Goal: Use online tool/utility: Utilize a website feature to perform a specific function

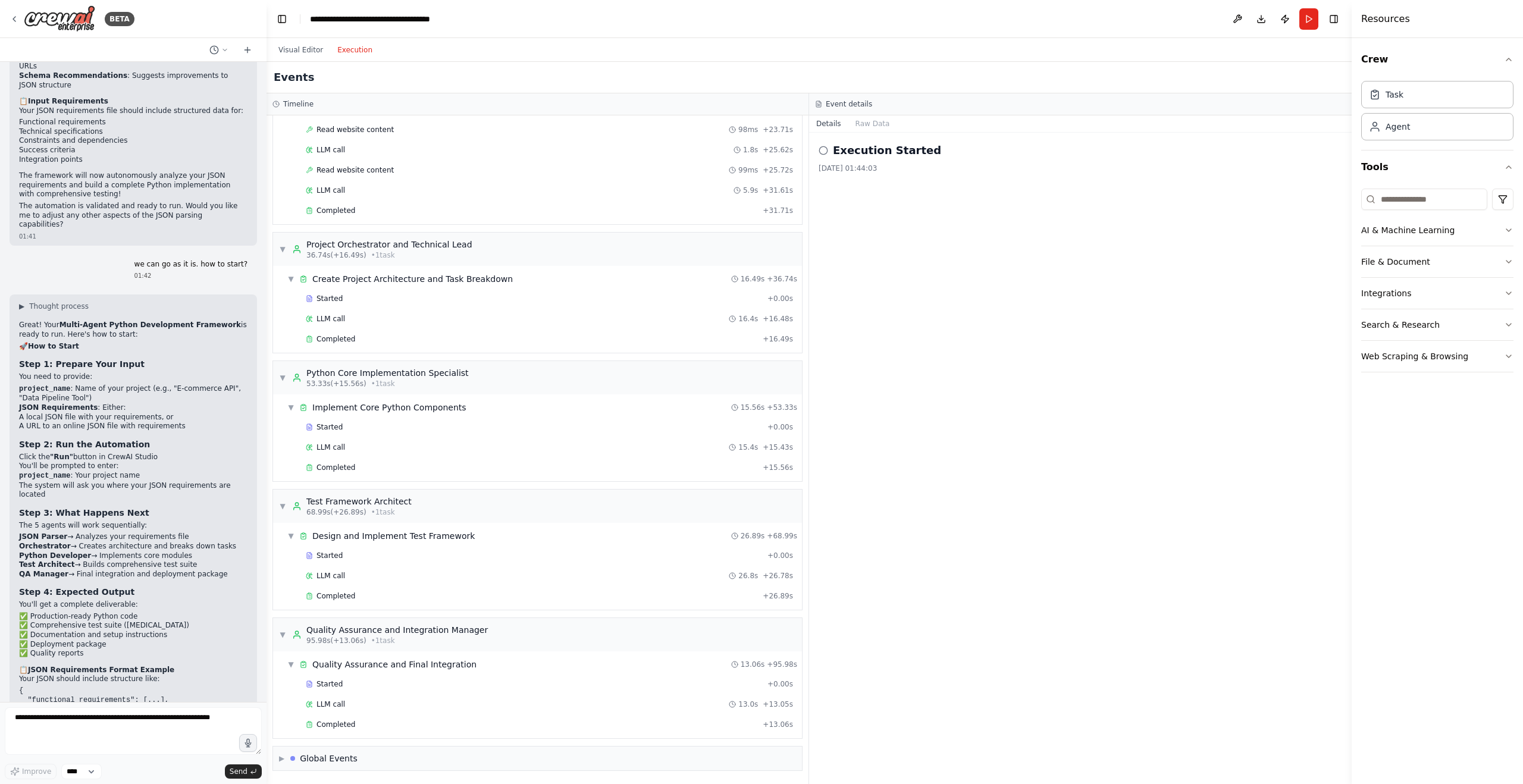
click at [830, 121] on button "Details" at bounding box center [828, 124] width 39 height 17
click at [890, 126] on button "Raw Data" at bounding box center [872, 124] width 49 height 17
click at [827, 126] on button "Details" at bounding box center [828, 124] width 39 height 17
click at [1443, 83] on div "Task" at bounding box center [1436, 94] width 152 height 28
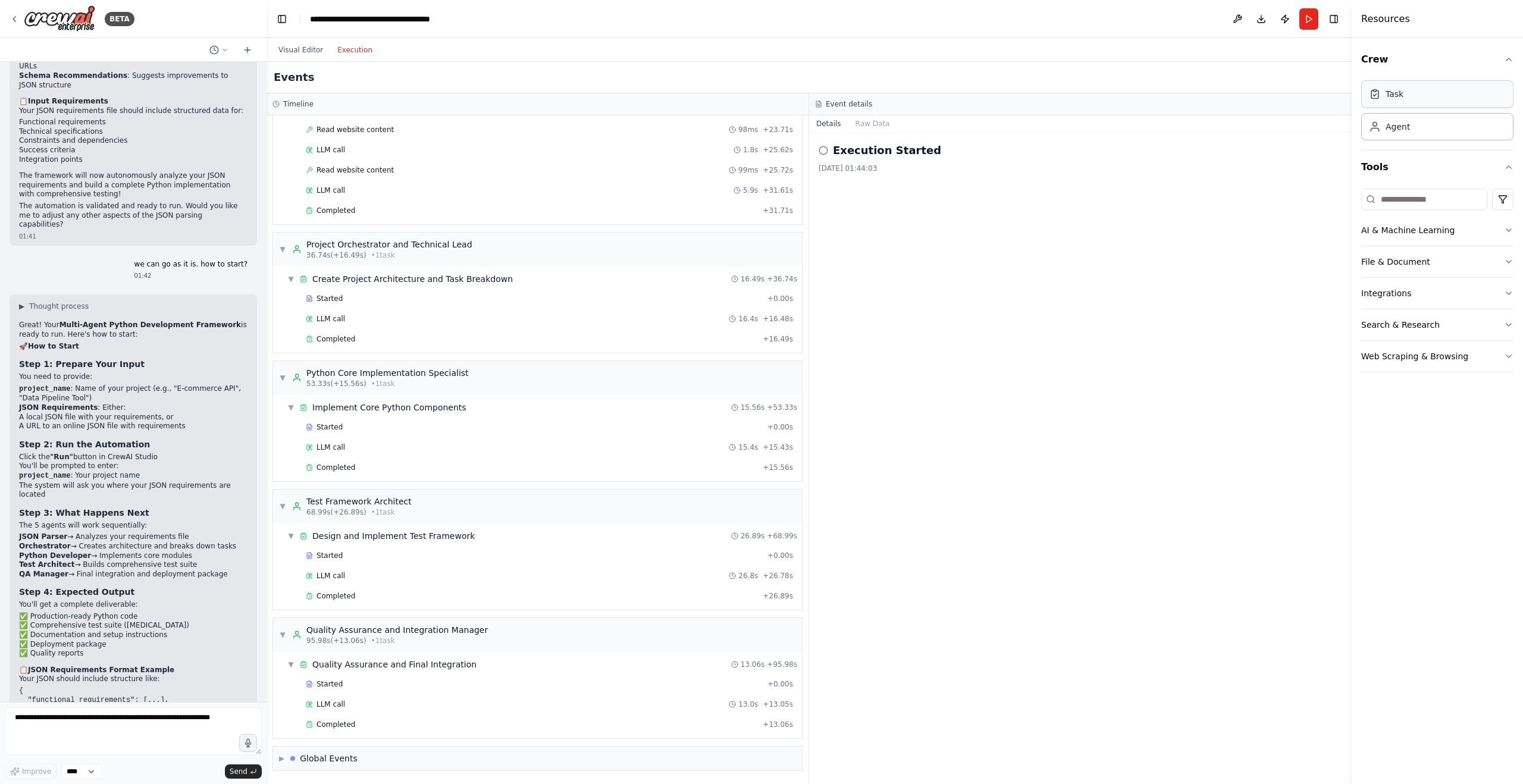
click at [1421, 98] on div "Task" at bounding box center [1436, 94] width 152 height 28
click at [1391, 126] on div "Agent" at bounding box center [1397, 126] width 25 height 12
click at [295, 49] on button "Visual Editor" at bounding box center [300, 50] width 59 height 14
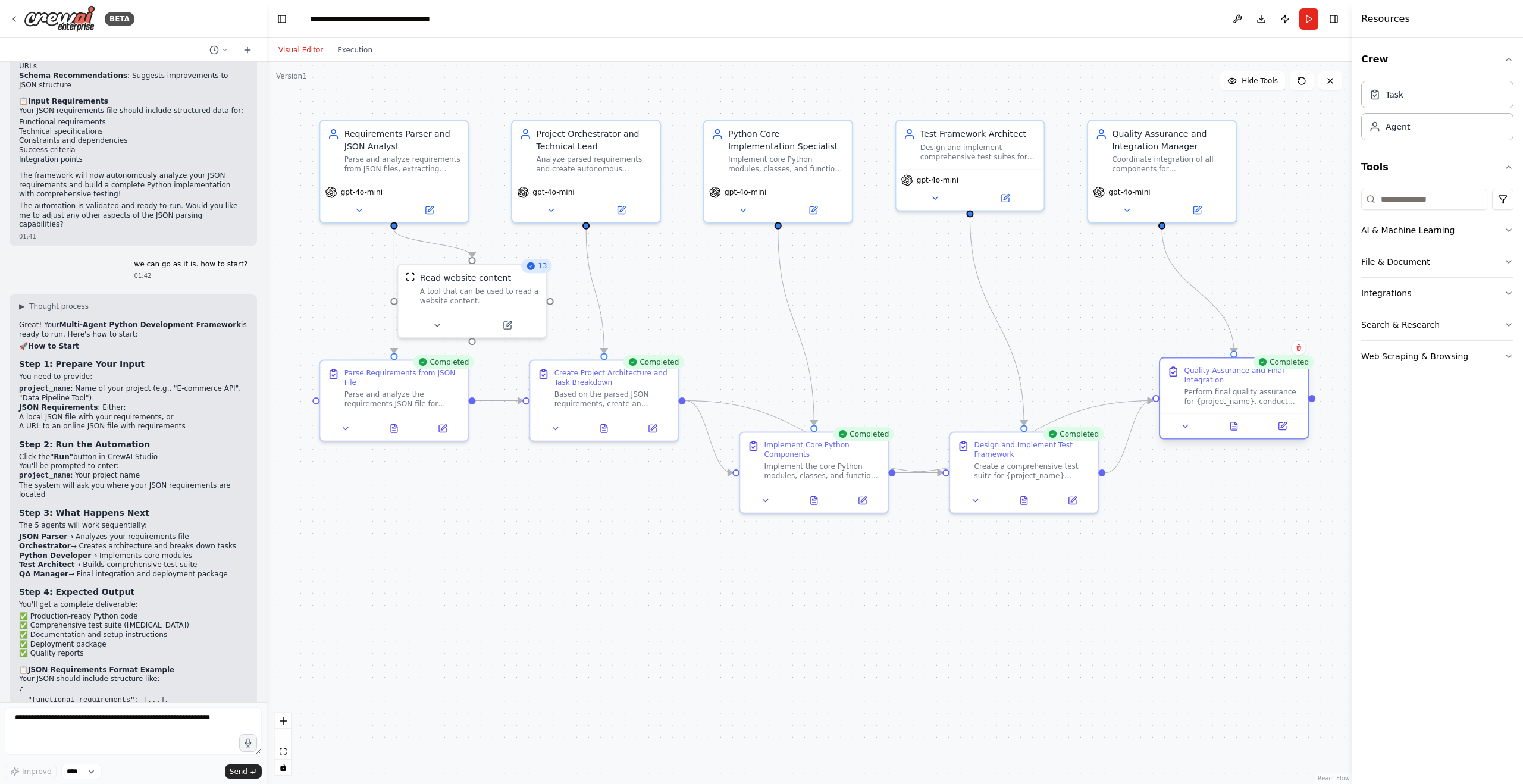
click at [1260, 397] on div "Perform final quality assurance for {project_name}, conduct code reviews, ensur…" at bounding box center [1242, 397] width 117 height 19
click at [1286, 363] on div "Completed" at bounding box center [1283, 362] width 61 height 14
click at [1230, 425] on icon at bounding box center [1235, 426] width 10 height 10
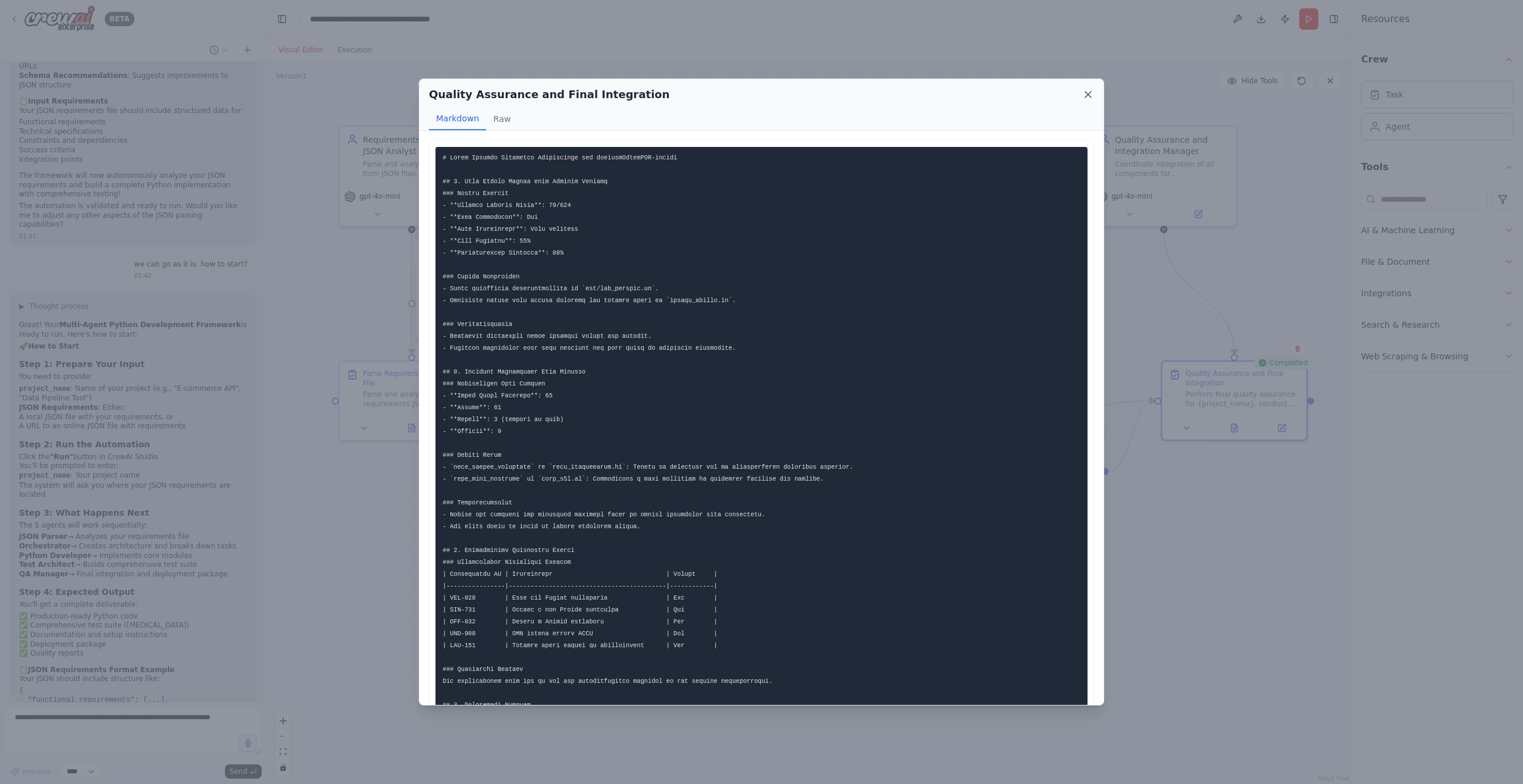
click at [1091, 89] on icon at bounding box center [1088, 95] width 12 height 12
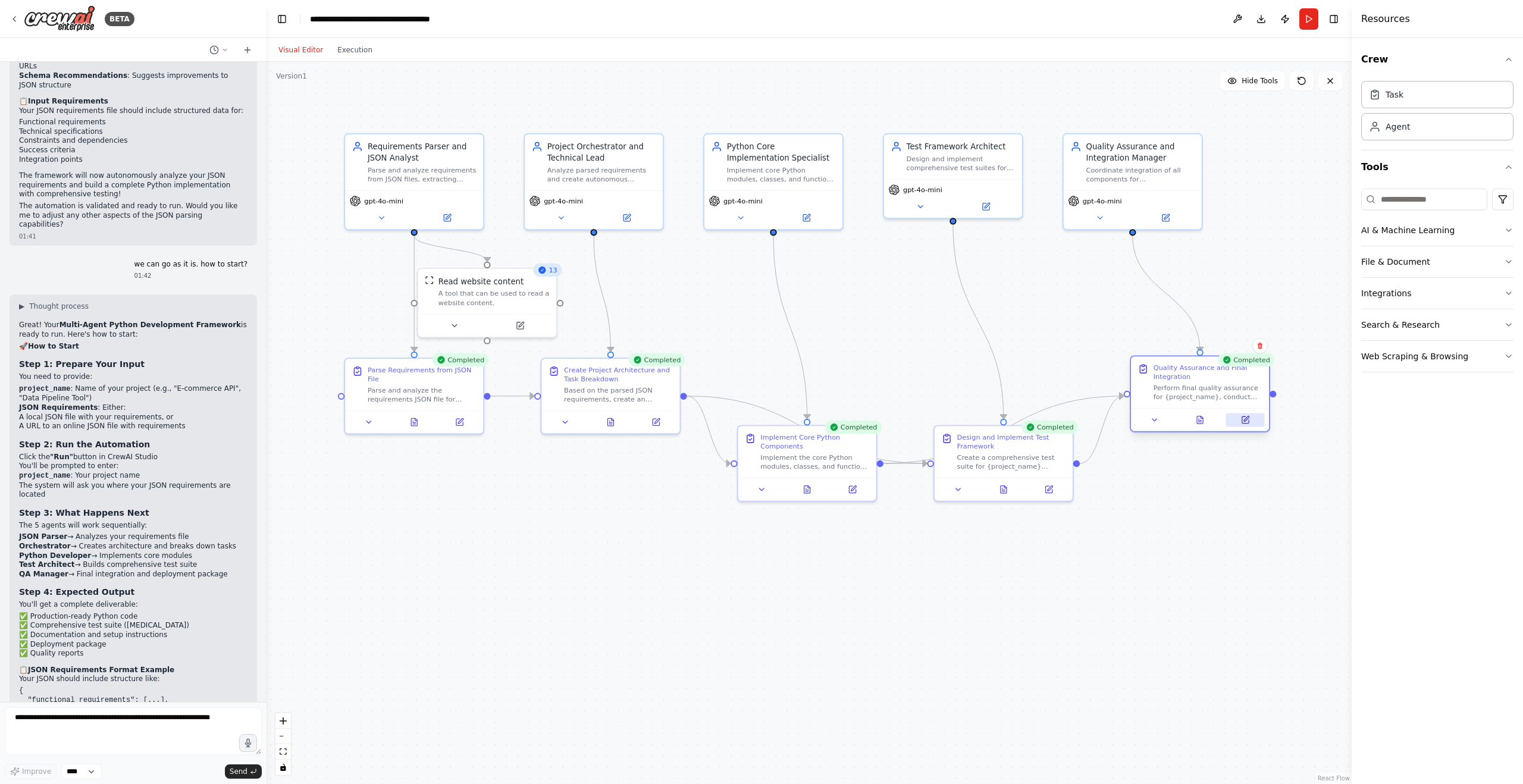
click at [1248, 420] on icon at bounding box center [1245, 419] width 9 height 9
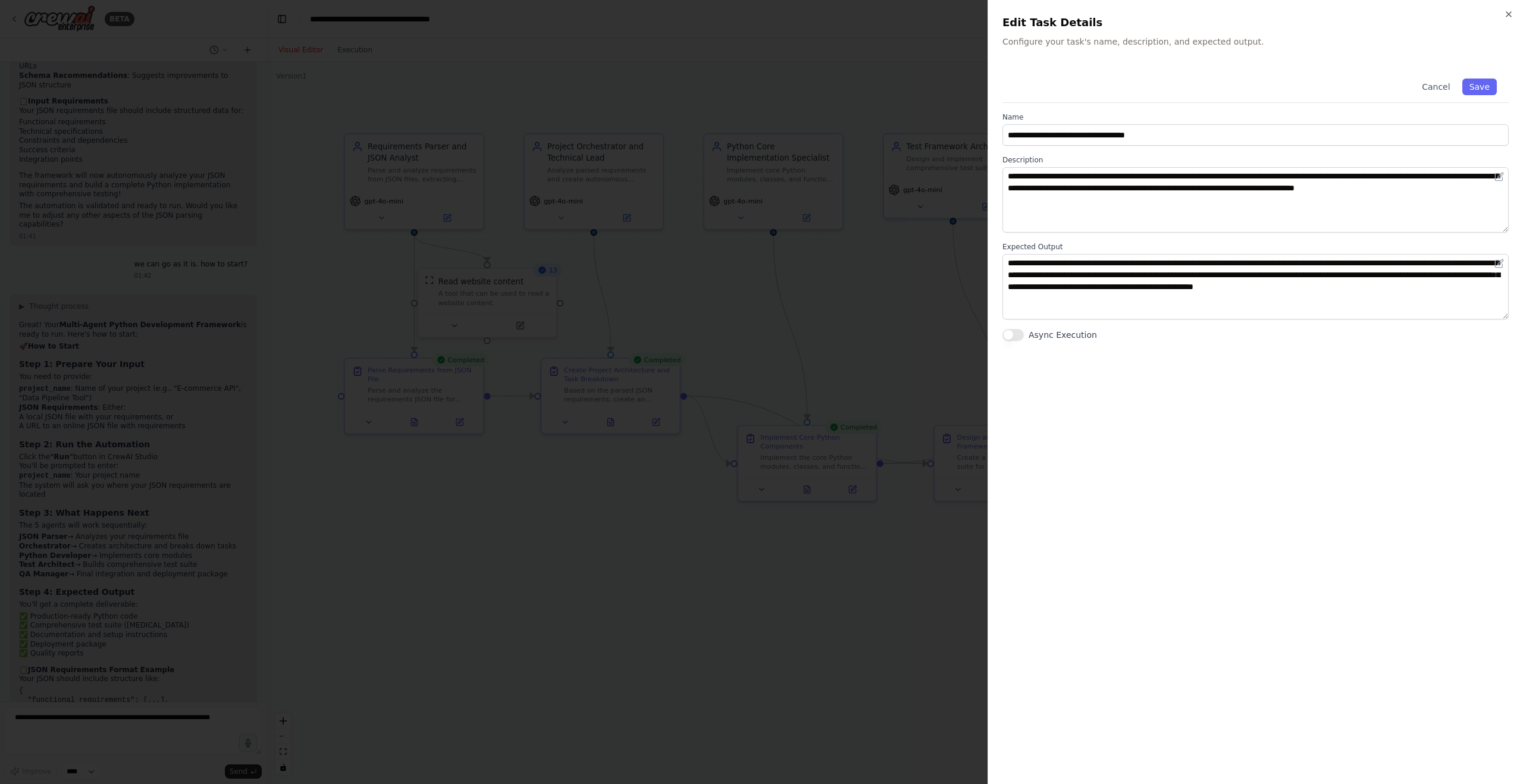
click at [1516, 10] on div "**********" at bounding box center [1255, 392] width 535 height 784
click at [1500, 11] on div "**********" at bounding box center [1255, 392] width 535 height 784
click at [1507, 11] on icon "button" at bounding box center [1509, 14] width 10 height 10
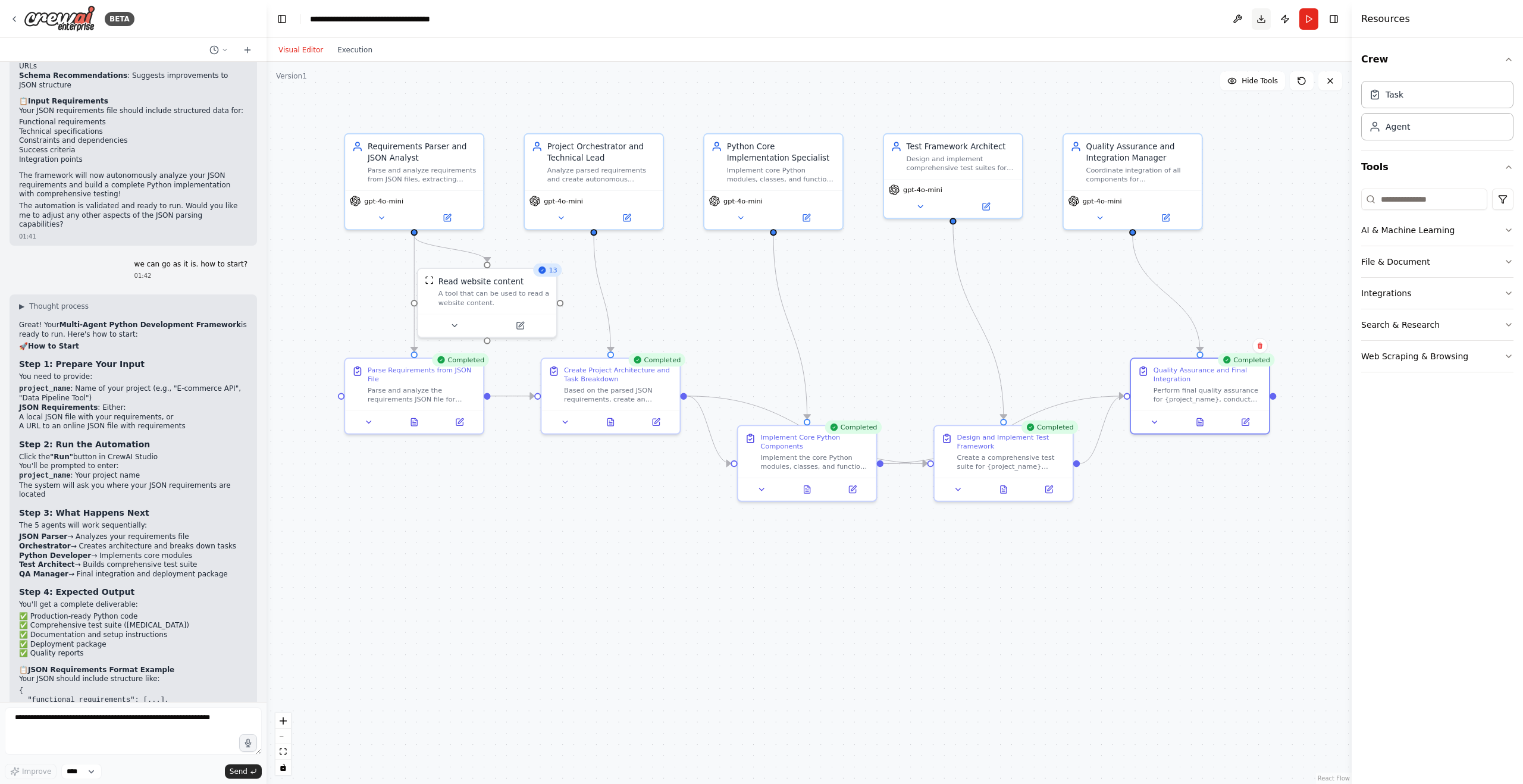
click at [1262, 16] on button "Download" at bounding box center [1261, 19] width 19 height 22
